Goal: Find contact information: Find contact information

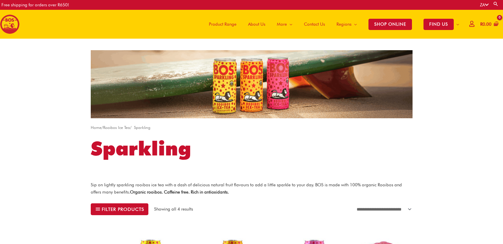
click at [314, 25] on span "Contact Us" at bounding box center [314, 24] width 21 height 17
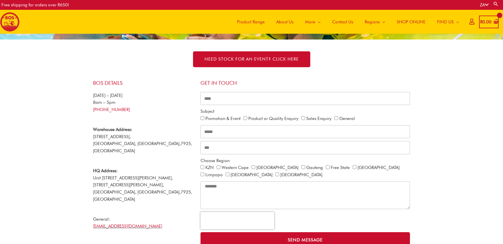
scroll to position [90, 0]
